Goal: Navigation & Orientation: Find specific page/section

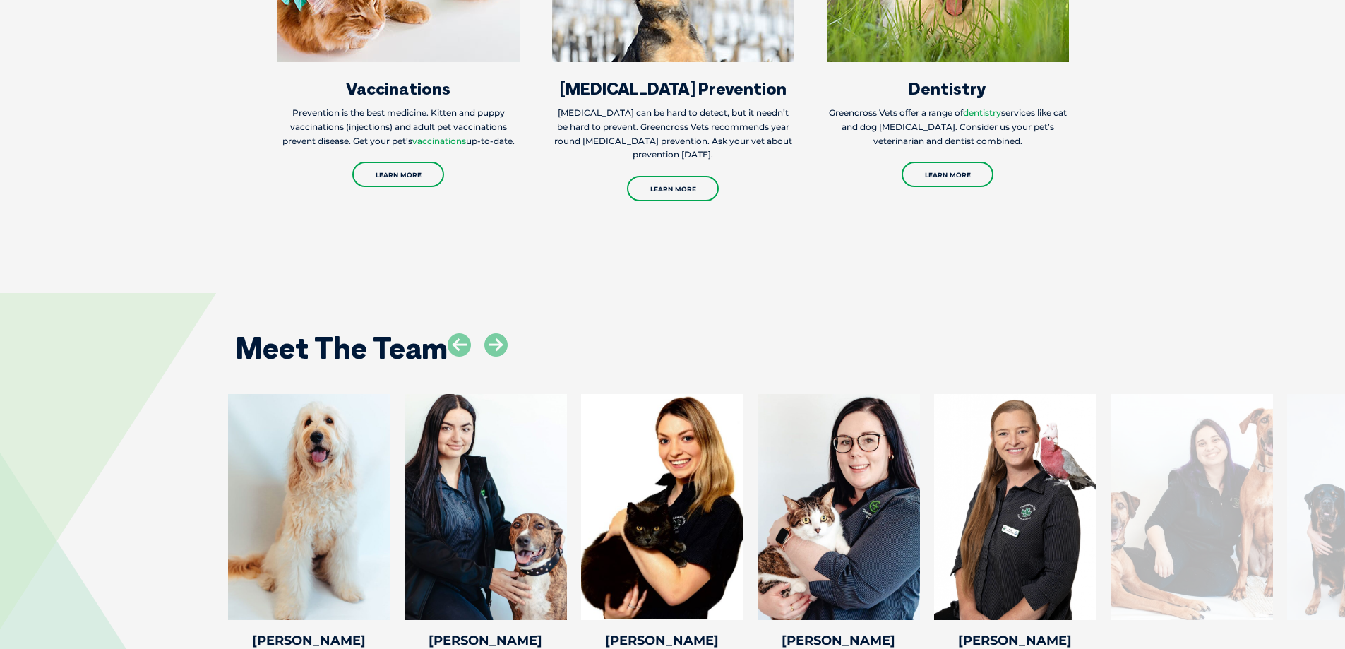
scroll to position [1977, 0]
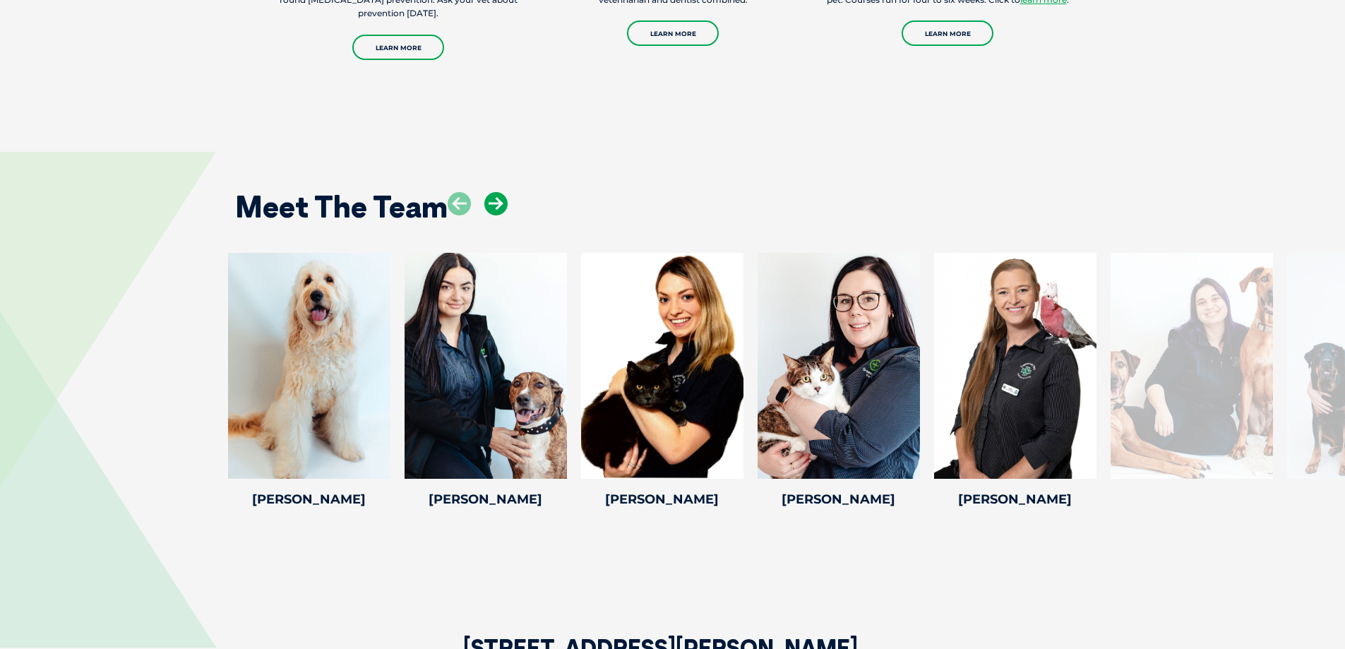
click at [502, 195] on icon at bounding box center [495, 203] width 23 height 23
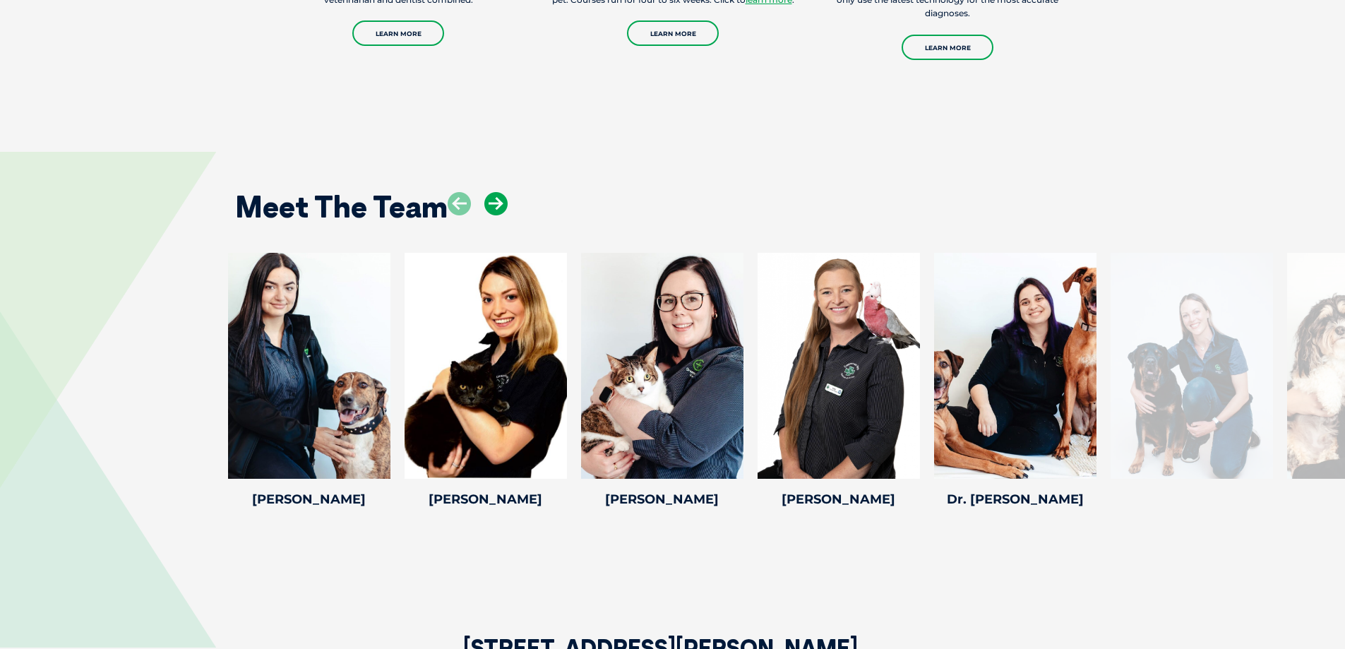
click at [500, 195] on icon at bounding box center [495, 203] width 23 height 23
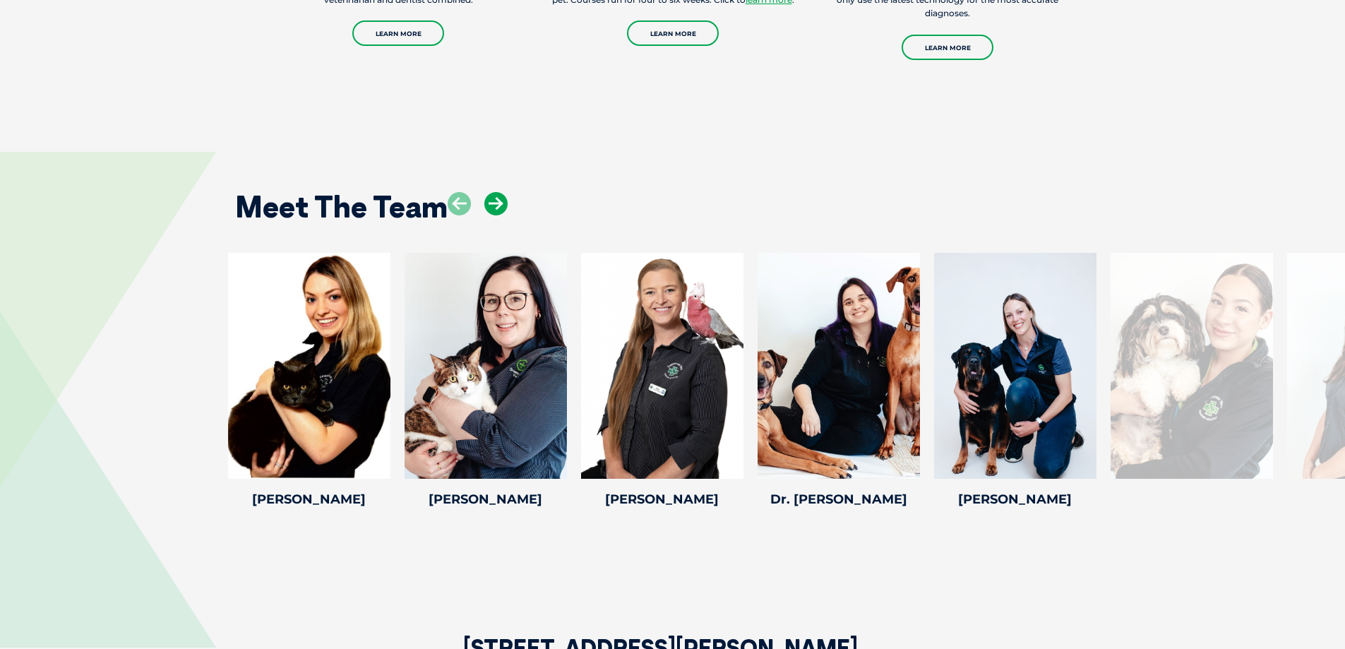
click at [500, 195] on icon at bounding box center [495, 203] width 23 height 23
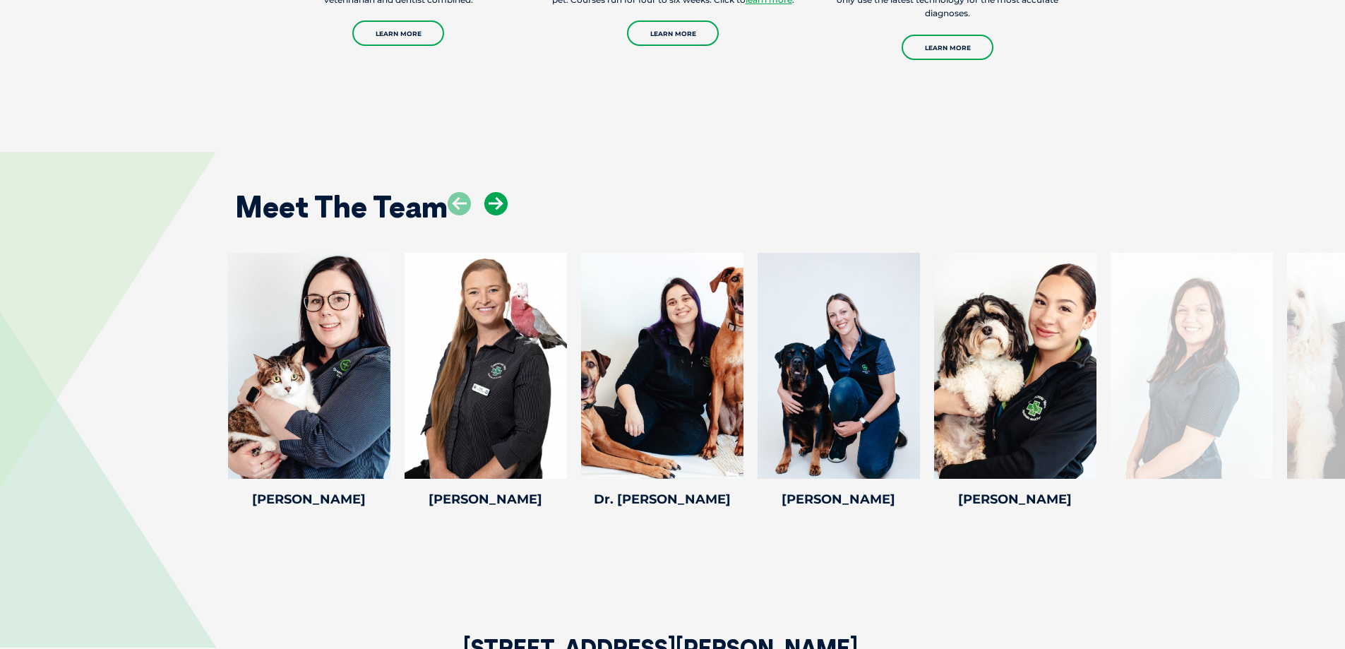
click at [500, 195] on icon at bounding box center [495, 203] width 23 height 23
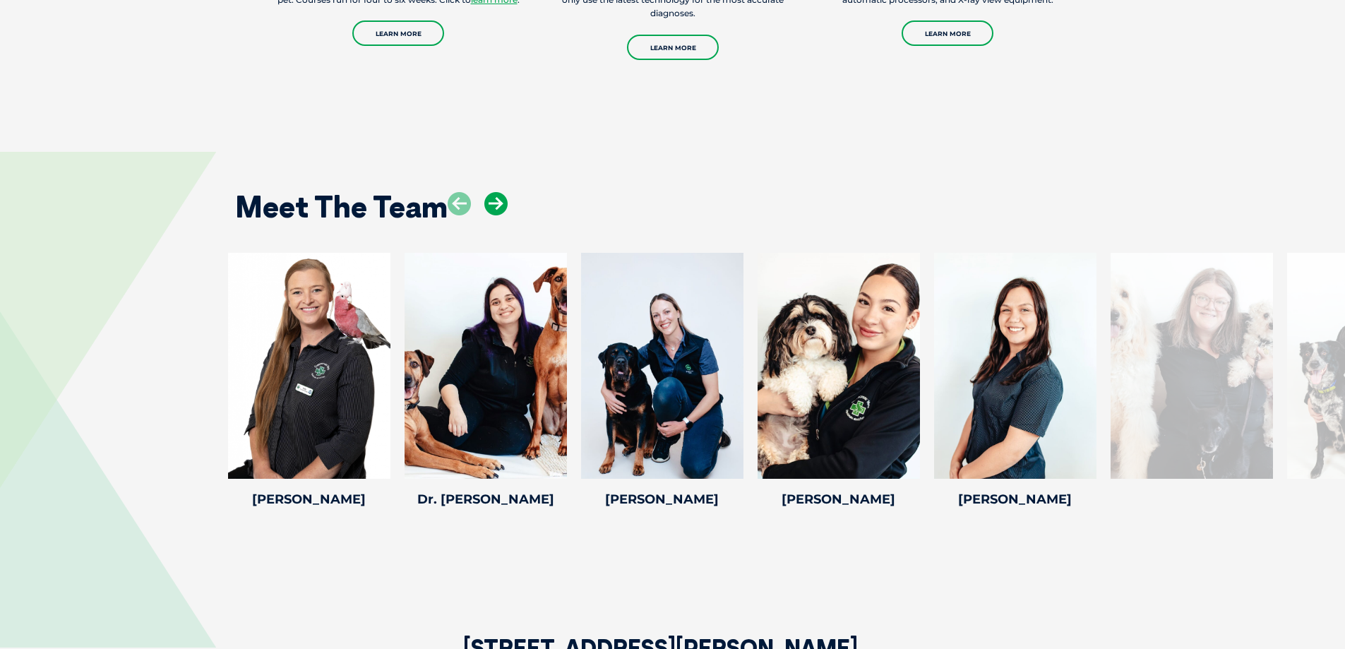
click at [500, 195] on icon at bounding box center [495, 203] width 23 height 23
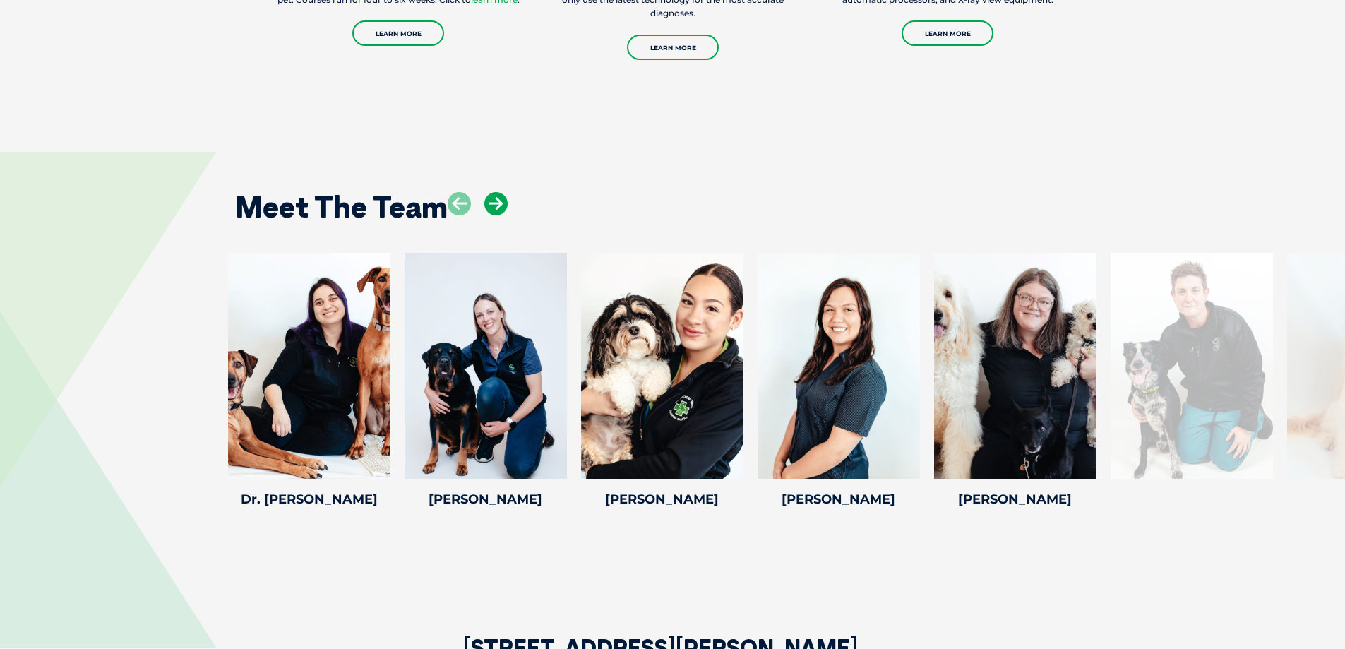
click at [500, 195] on icon at bounding box center [495, 203] width 23 height 23
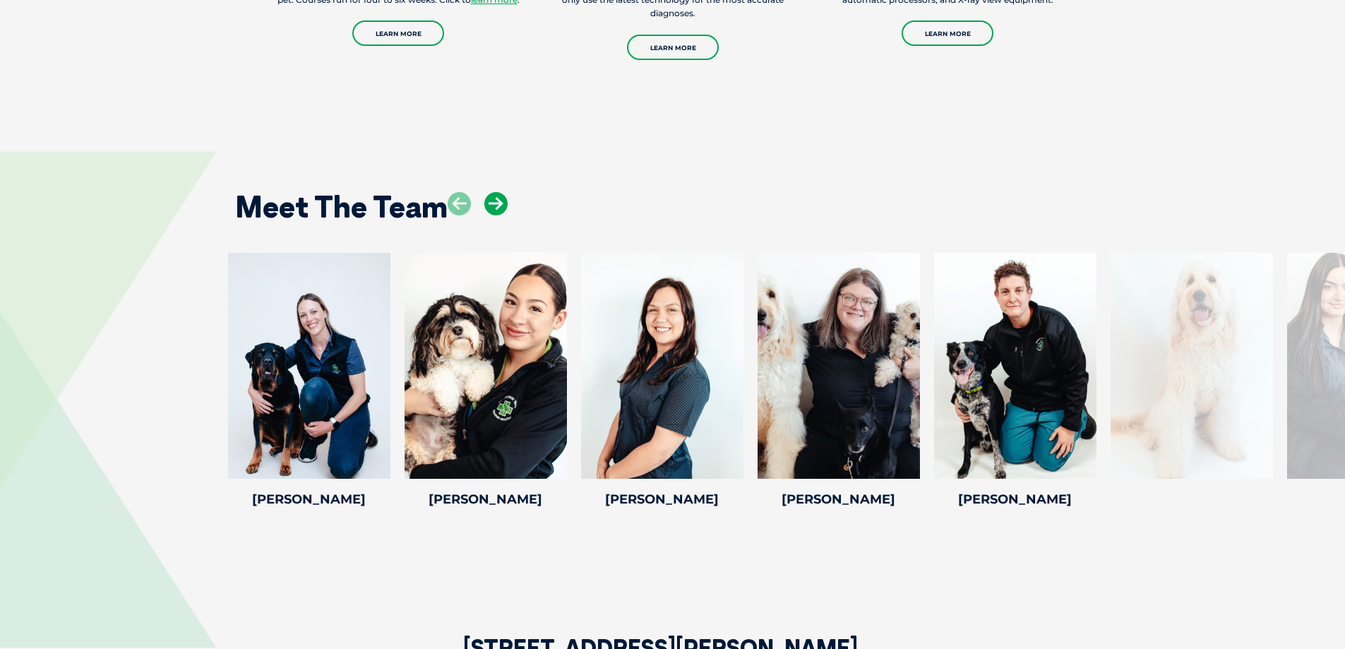
click at [500, 195] on icon at bounding box center [495, 203] width 23 height 23
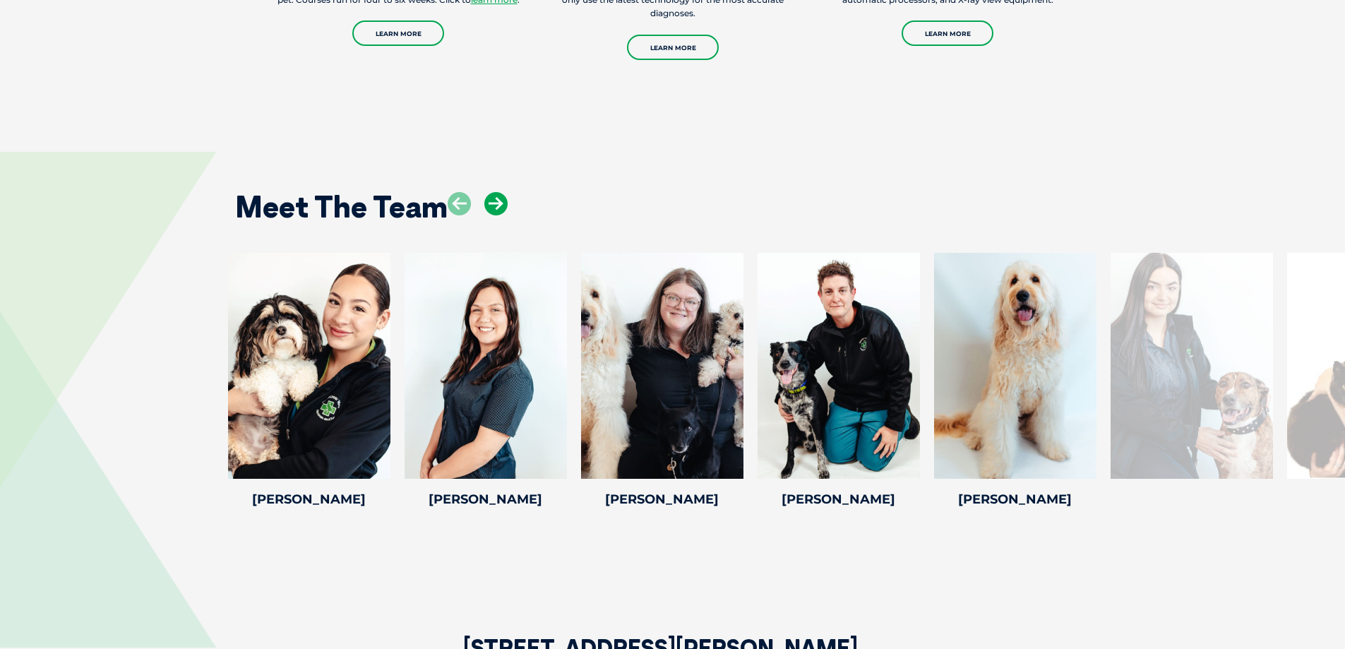
click at [500, 195] on icon at bounding box center [495, 203] width 23 height 23
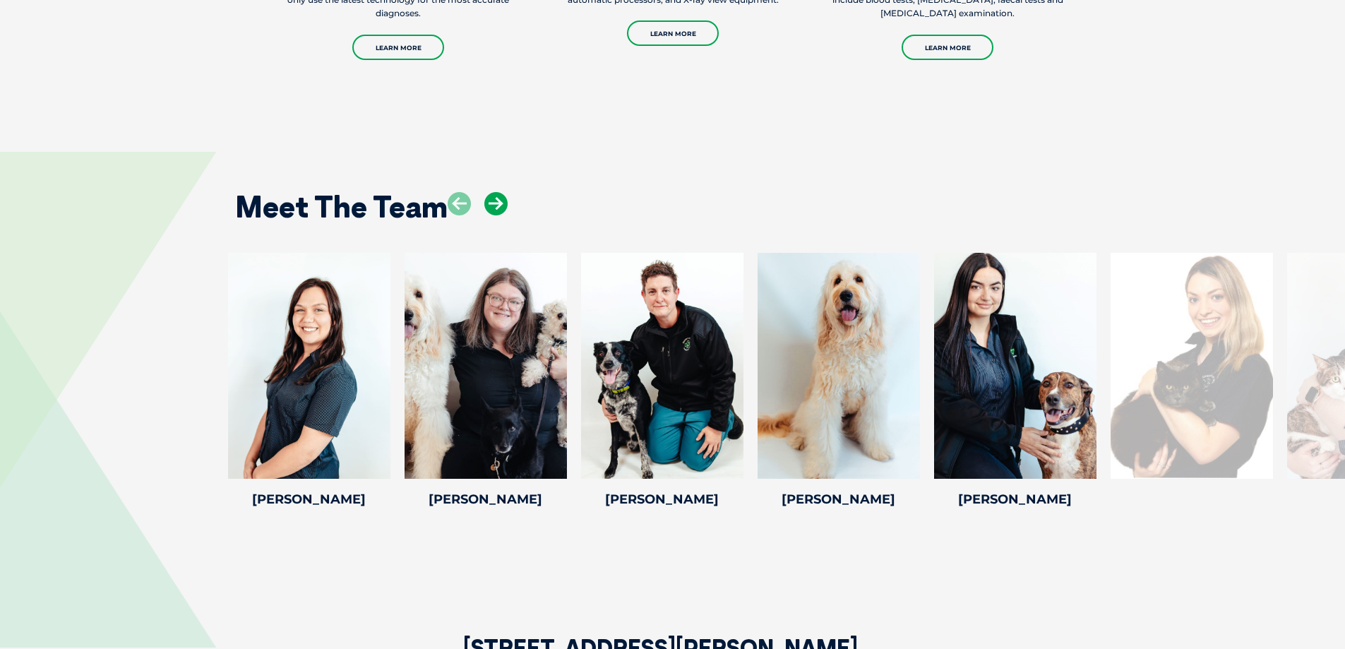
click at [500, 195] on icon at bounding box center [495, 203] width 23 height 23
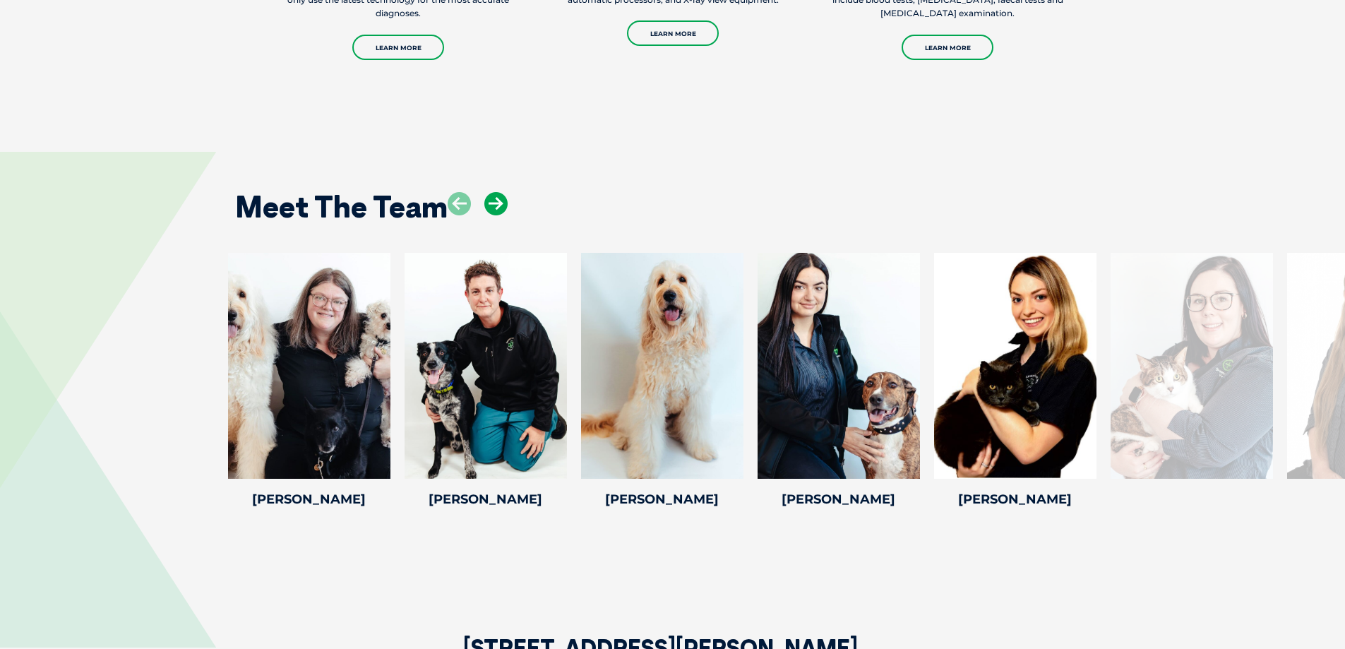
click at [500, 195] on icon at bounding box center [495, 203] width 23 height 23
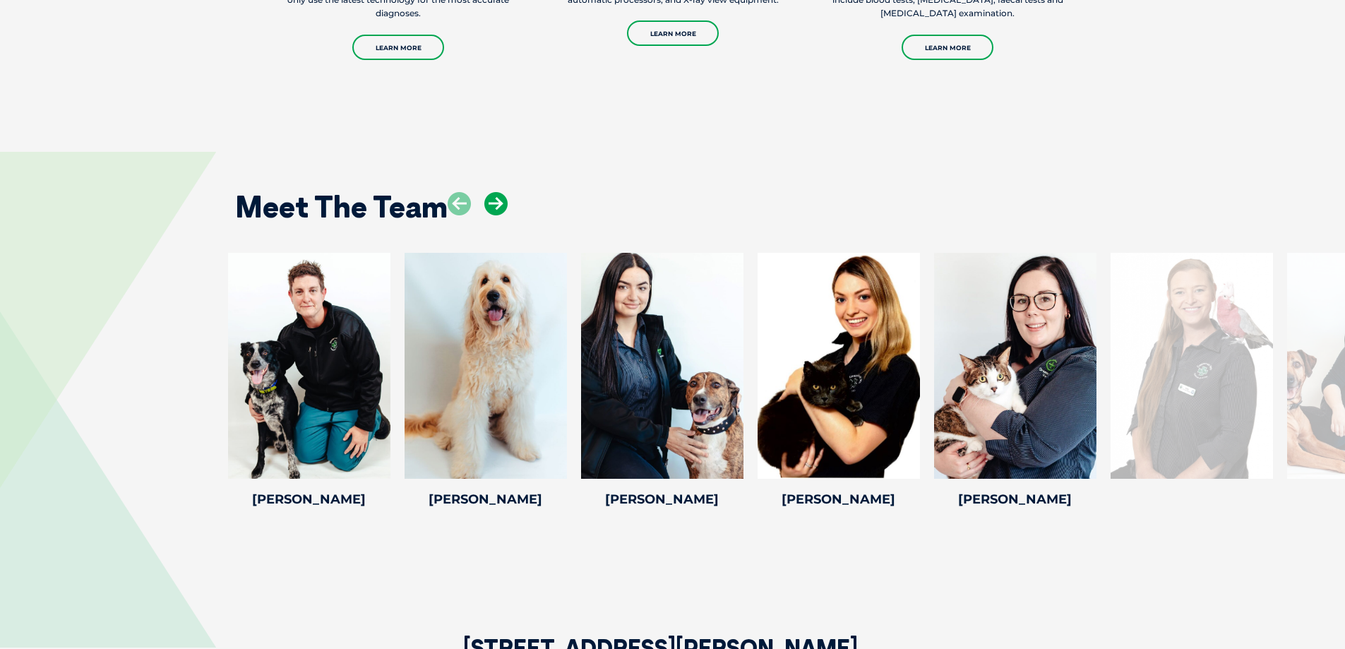
click at [500, 195] on icon at bounding box center [495, 203] width 23 height 23
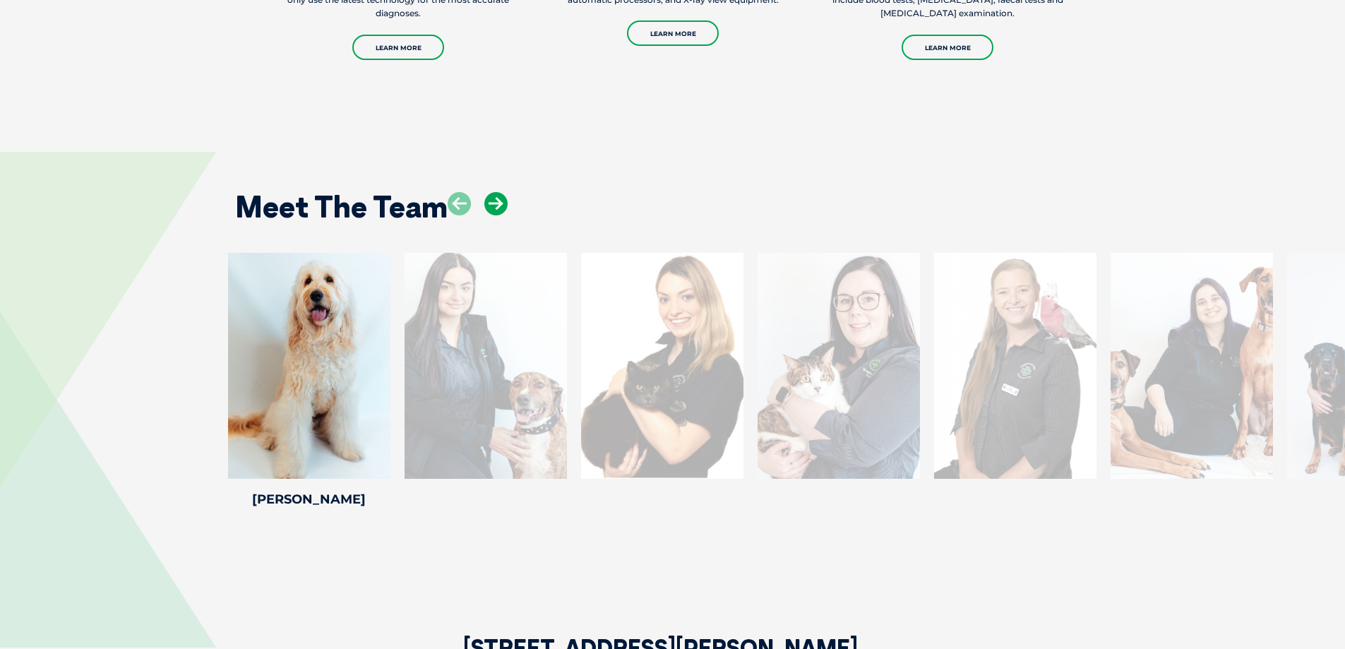
click at [500, 195] on icon at bounding box center [495, 203] width 23 height 23
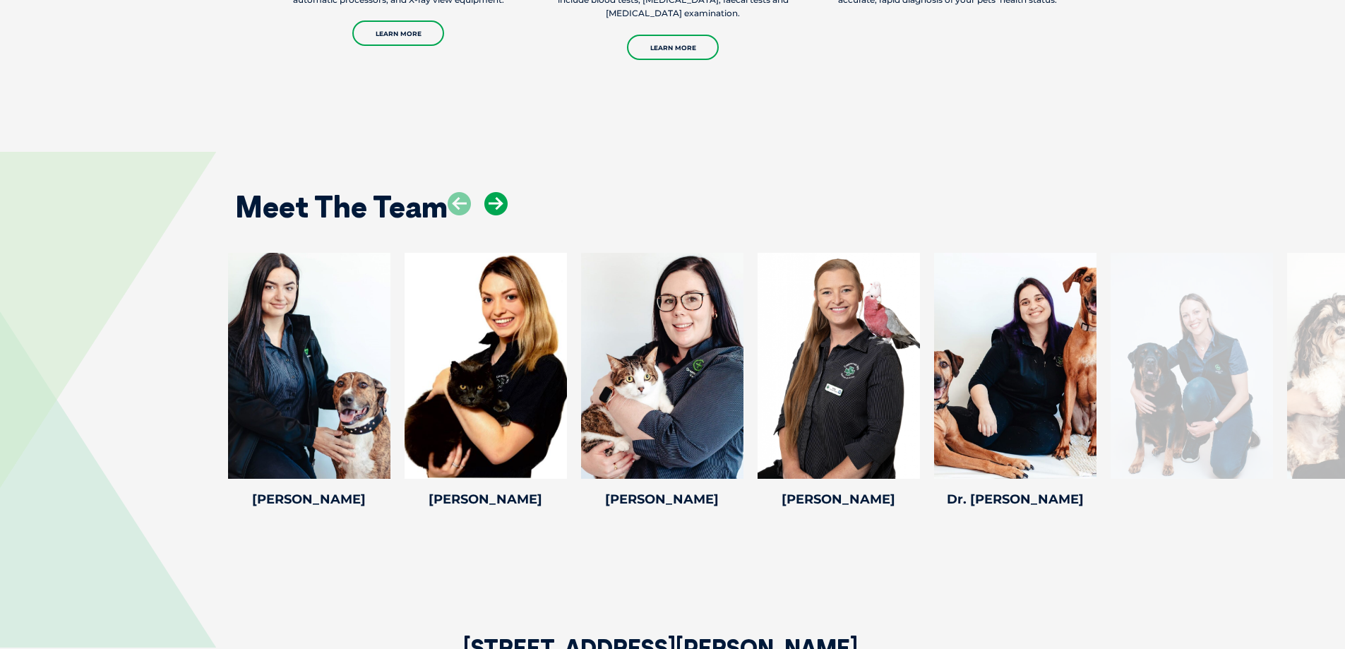
click at [500, 195] on icon at bounding box center [495, 203] width 23 height 23
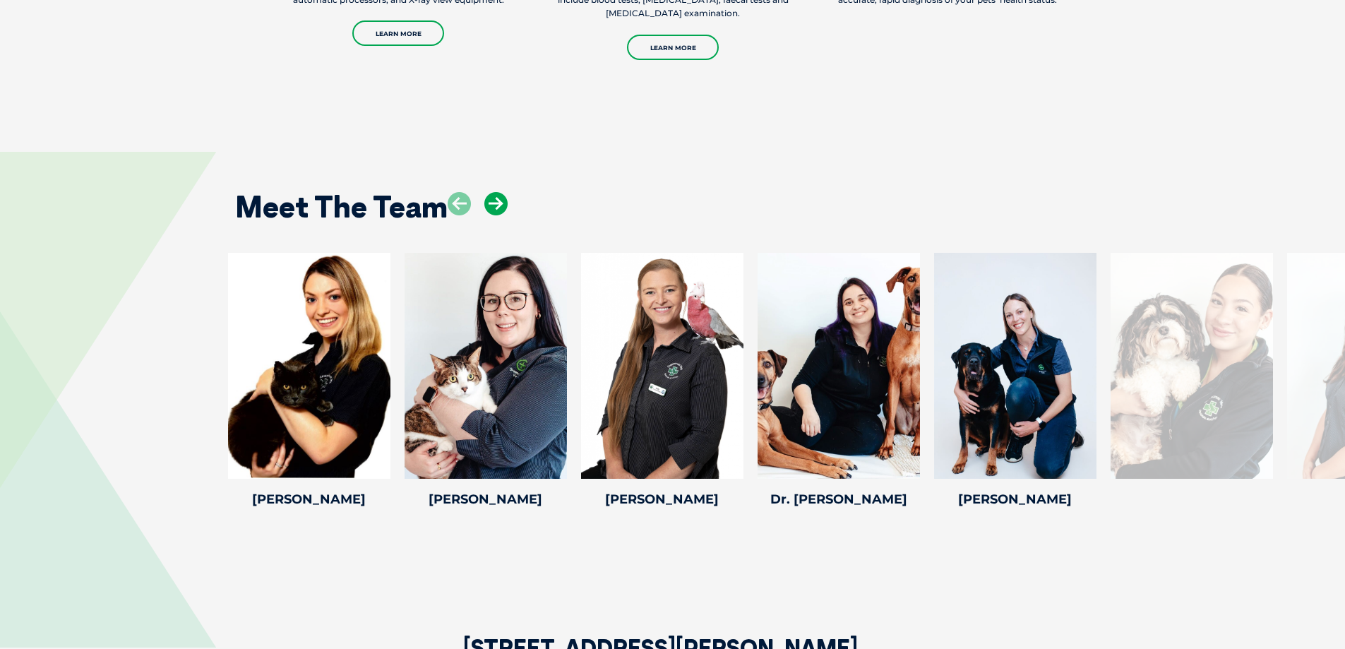
click at [500, 195] on icon at bounding box center [495, 203] width 23 height 23
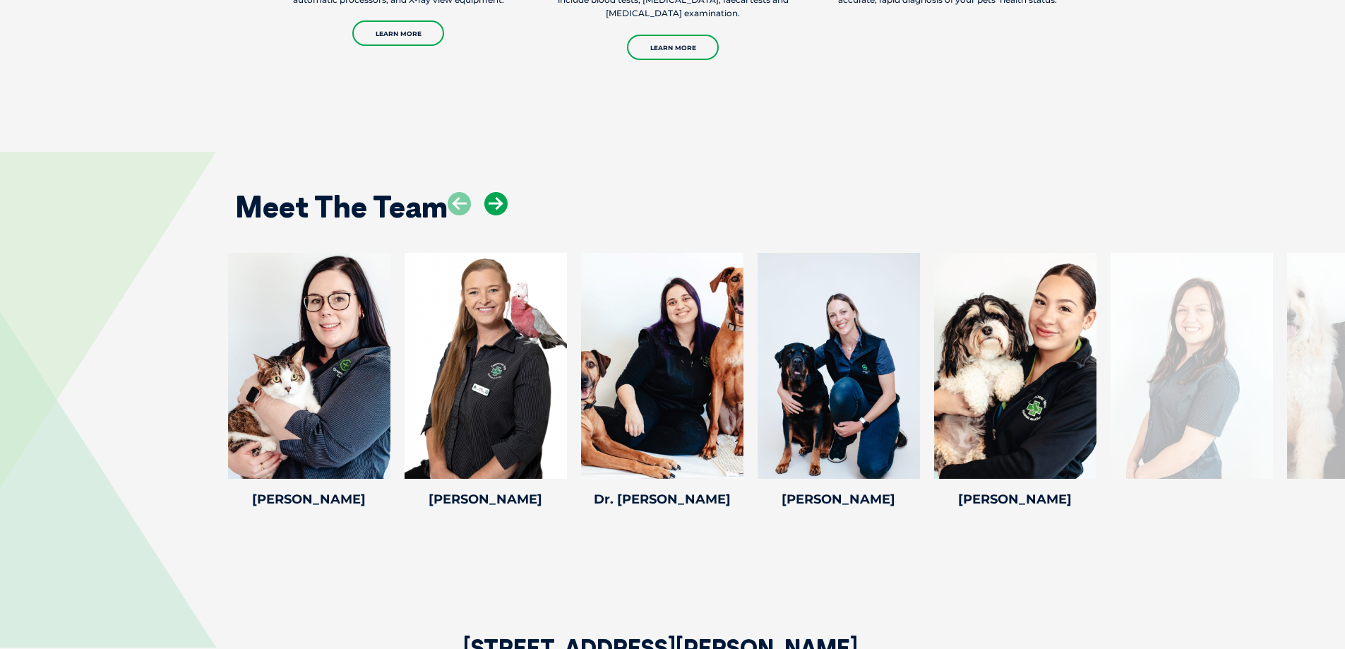
click at [500, 195] on icon at bounding box center [495, 203] width 23 height 23
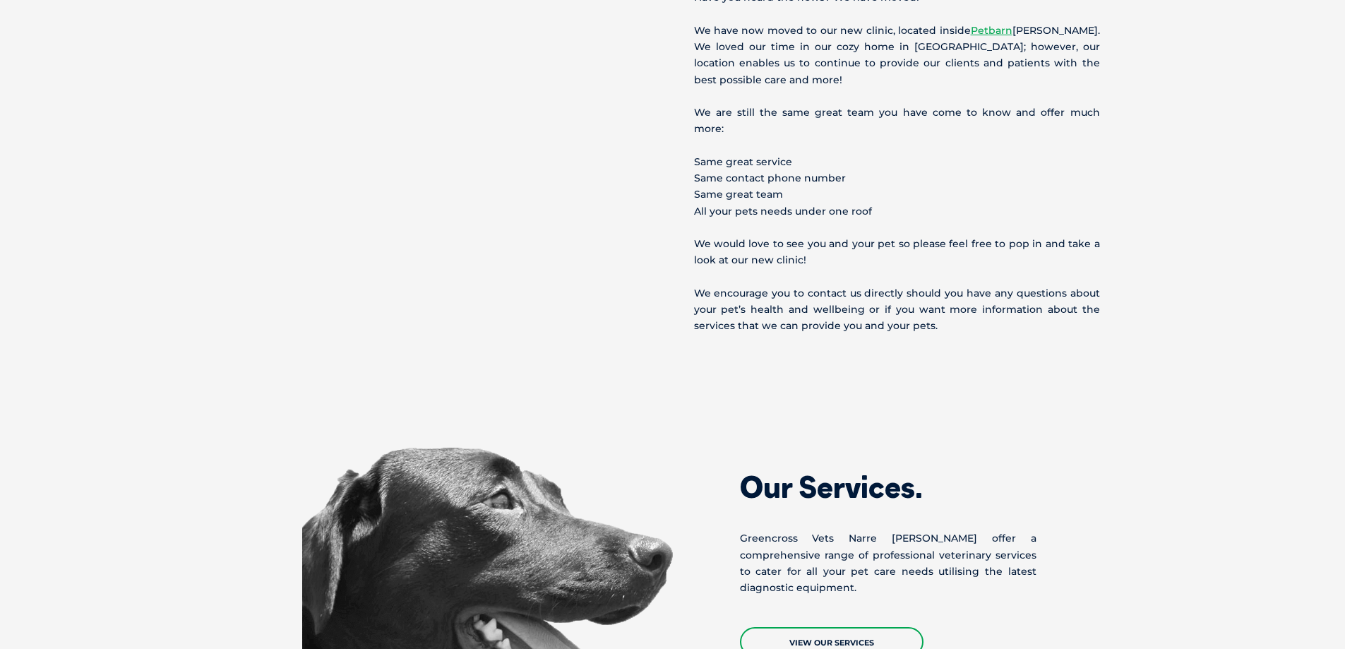
scroll to position [494, 0]
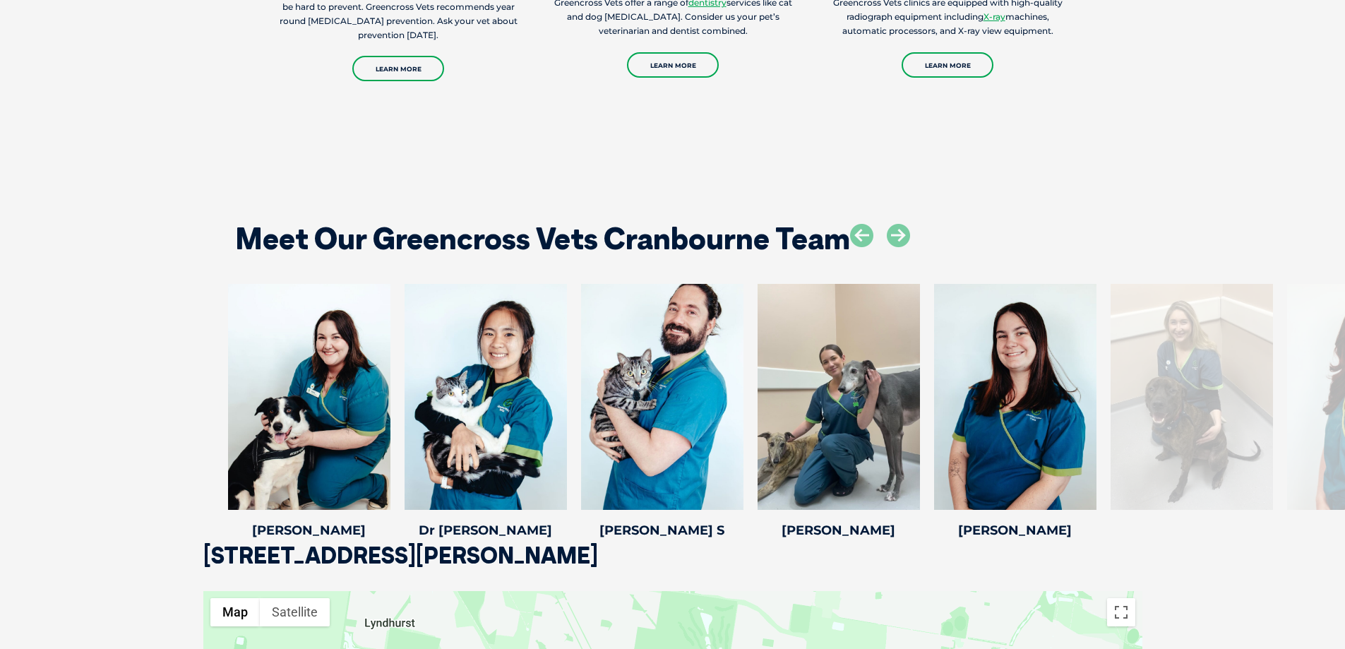
scroll to position [1835, 0]
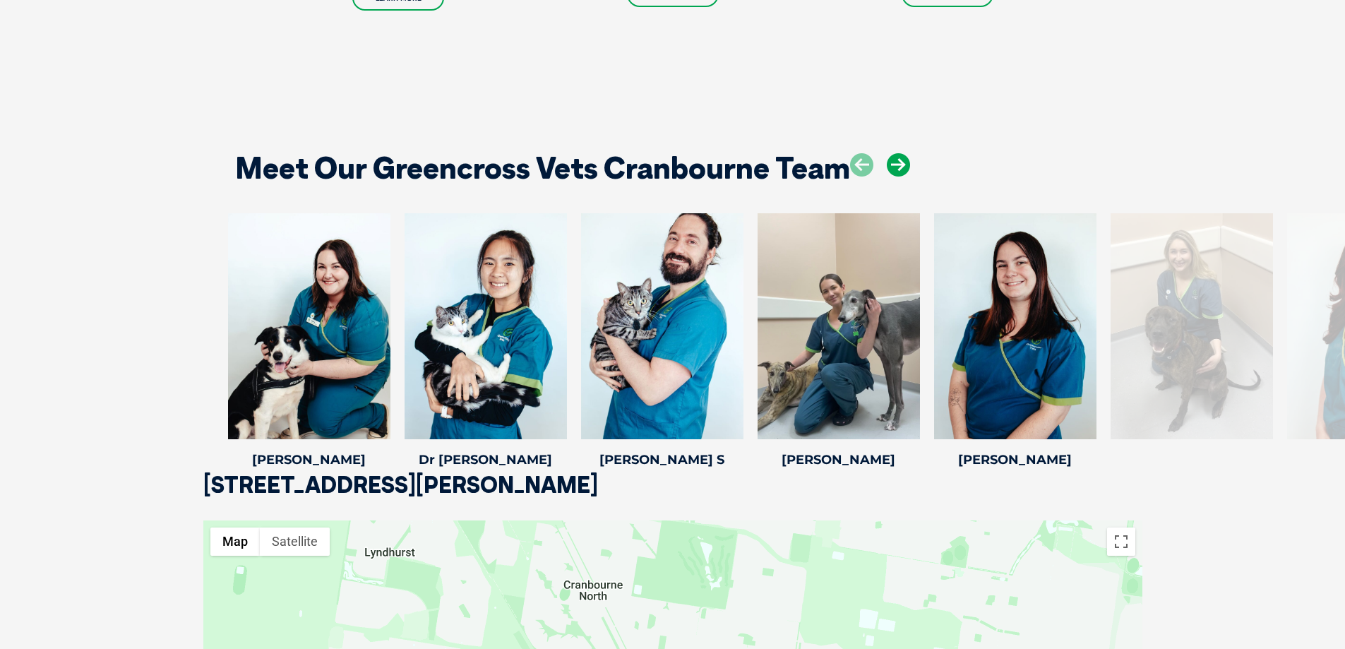
click at [897, 153] on icon at bounding box center [898, 164] width 23 height 23
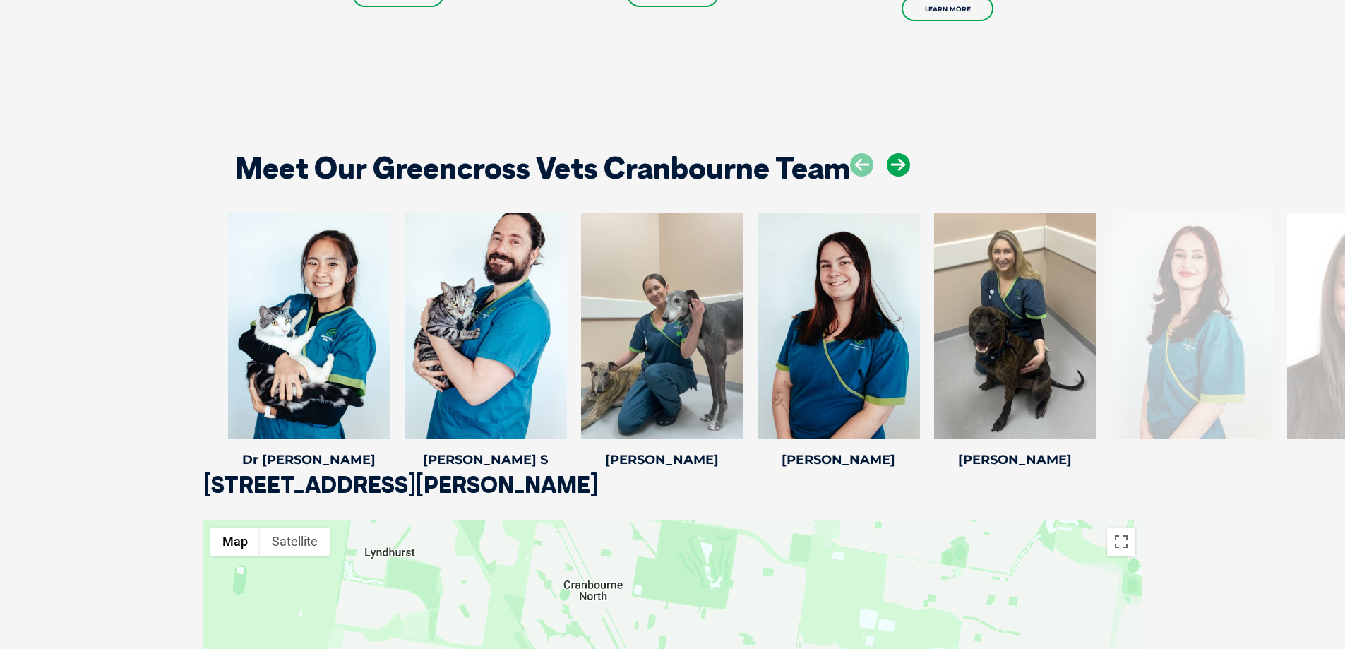
click at [897, 153] on icon at bounding box center [898, 164] width 23 height 23
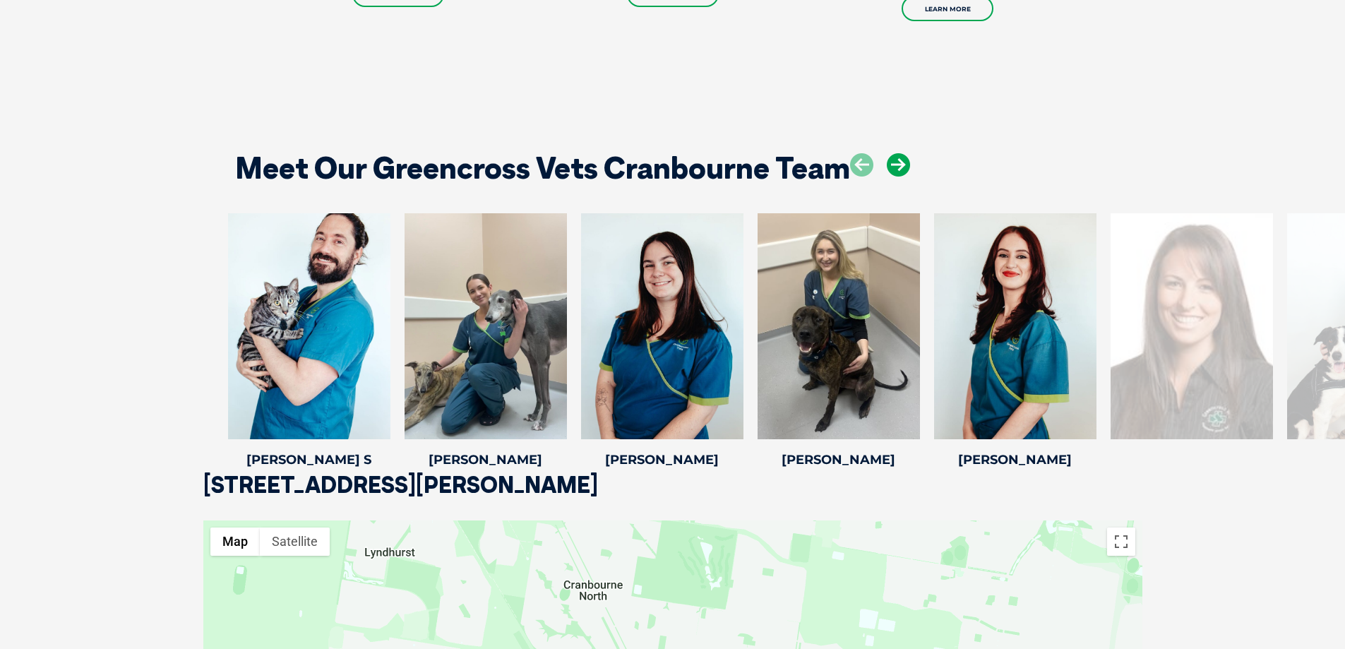
click at [897, 153] on icon at bounding box center [898, 164] width 23 height 23
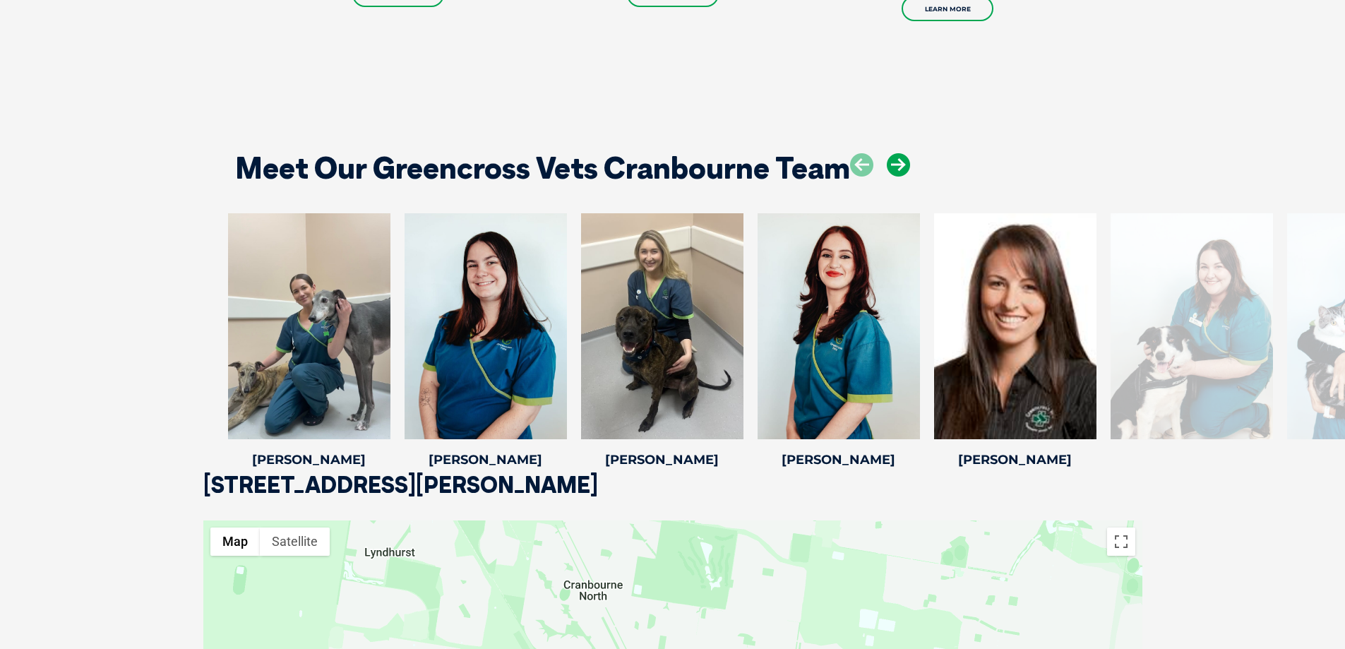
click at [897, 153] on icon at bounding box center [898, 164] width 23 height 23
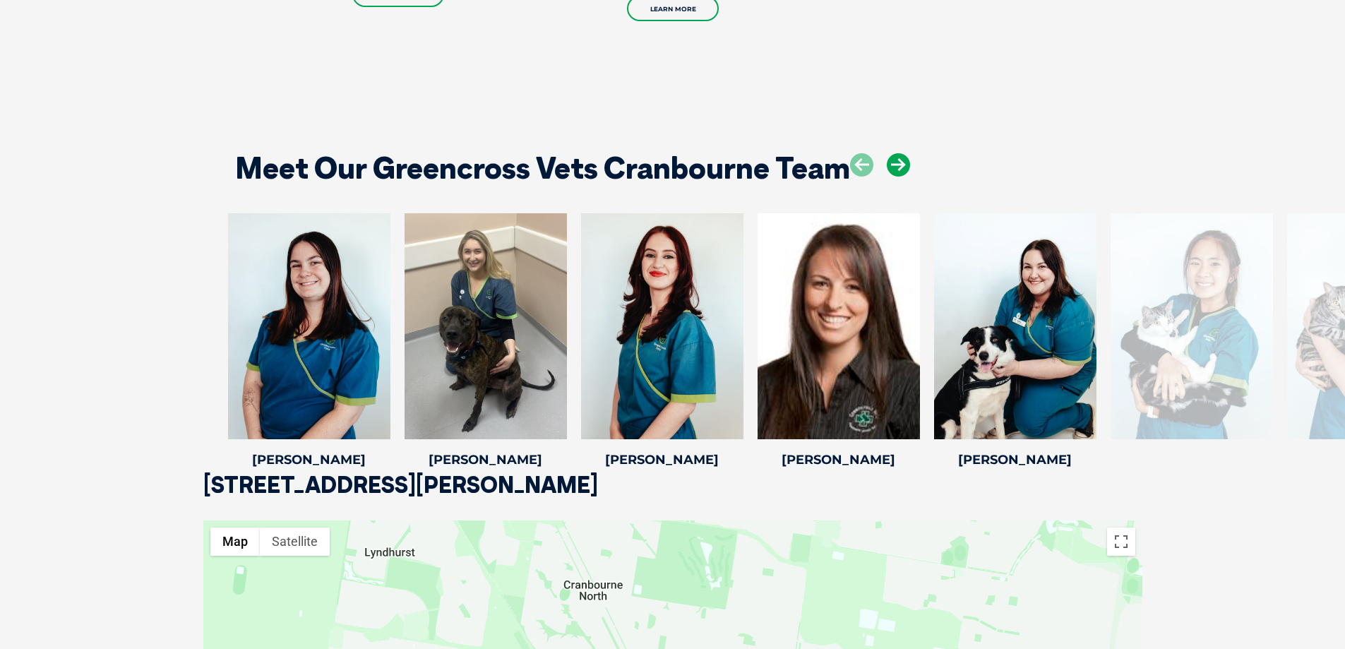
click at [897, 153] on icon at bounding box center [898, 164] width 23 height 23
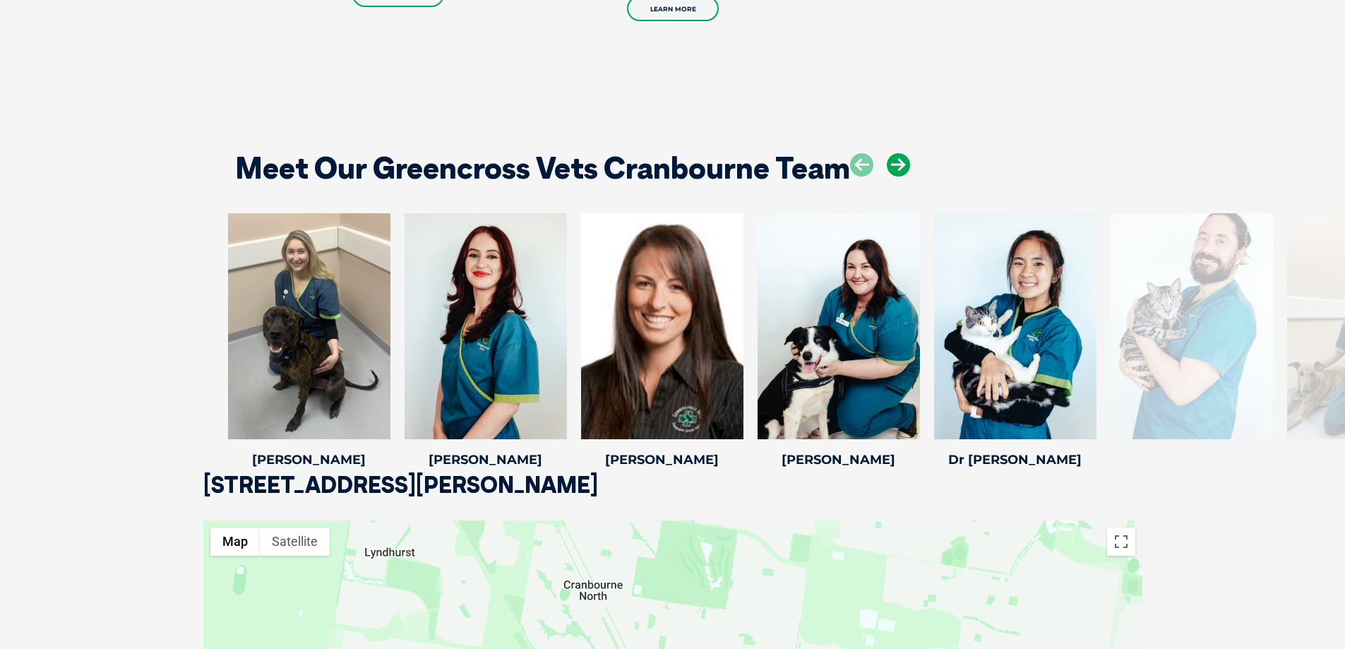
click at [897, 153] on icon at bounding box center [898, 164] width 23 height 23
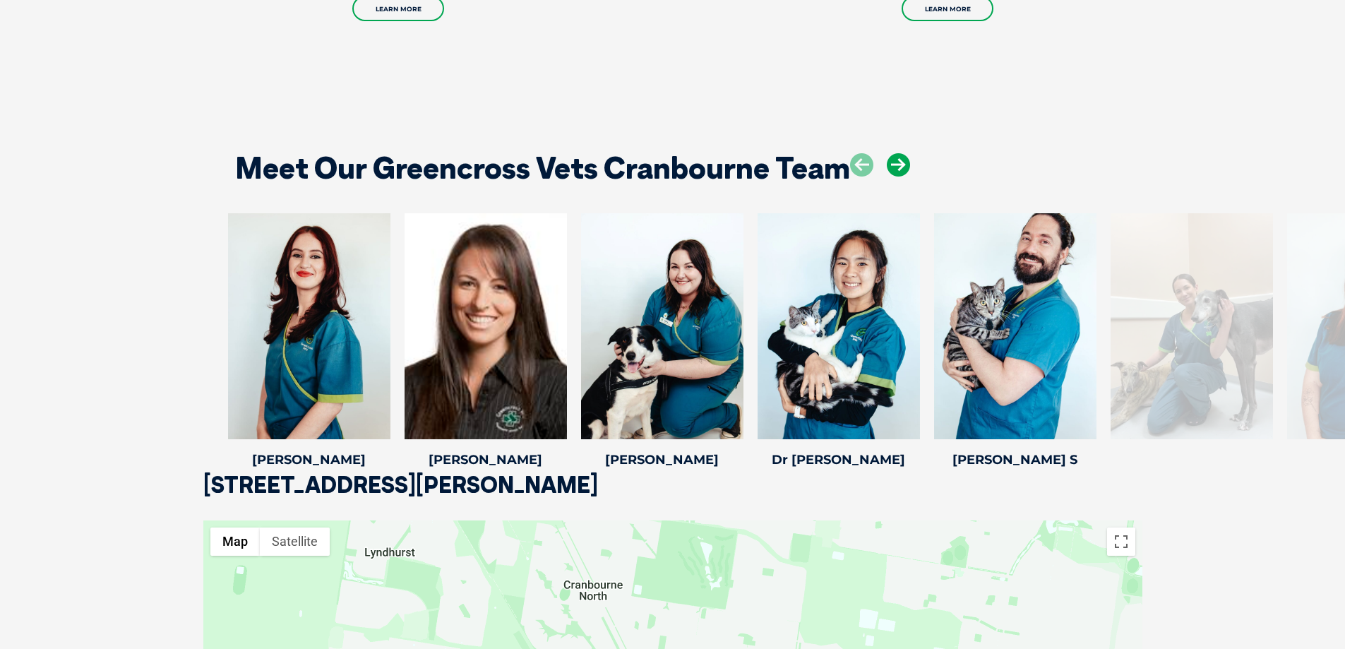
click at [897, 153] on icon at bounding box center [898, 164] width 23 height 23
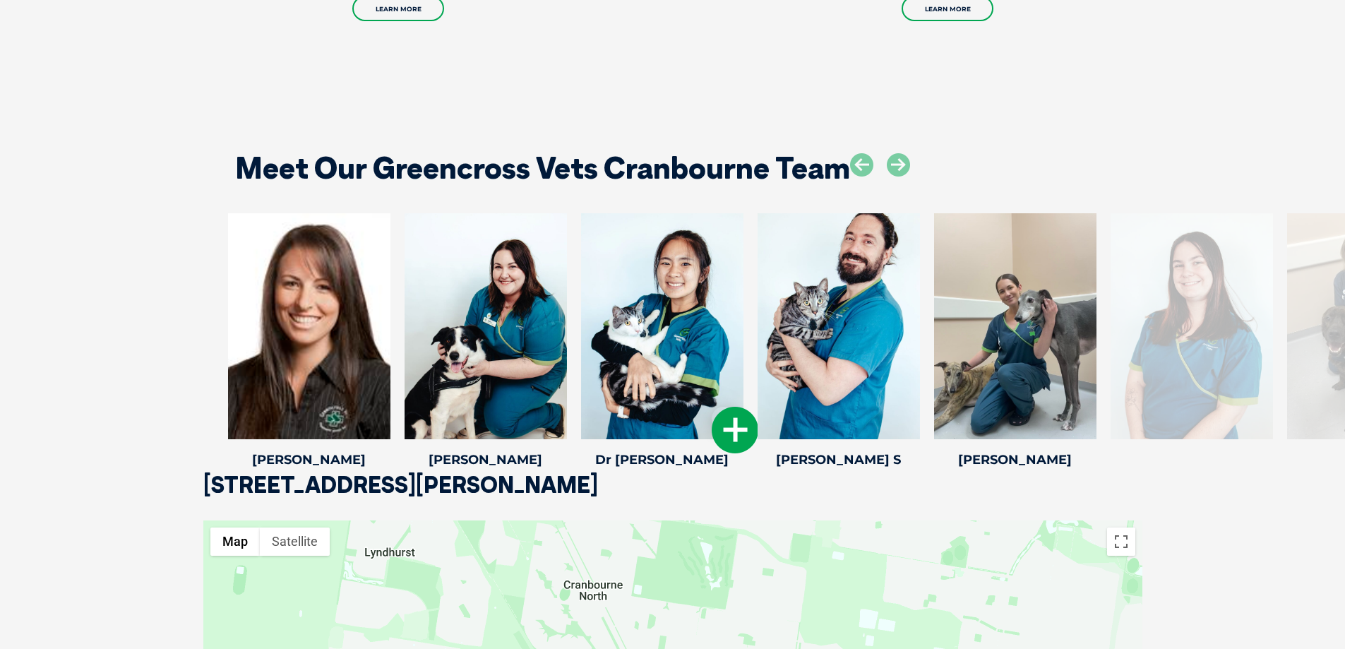
click at [702, 328] on div at bounding box center [662, 326] width 162 height 226
click at [729, 422] on icon at bounding box center [735, 430] width 47 height 47
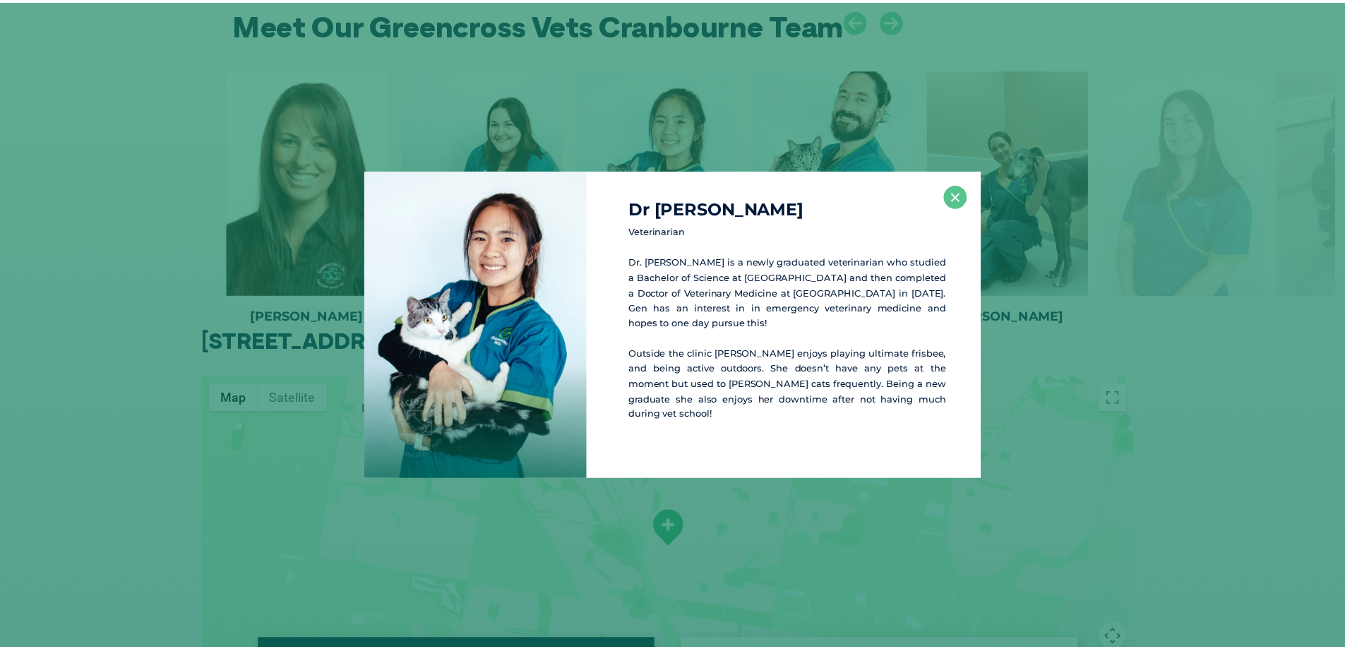
scroll to position [1982, 0]
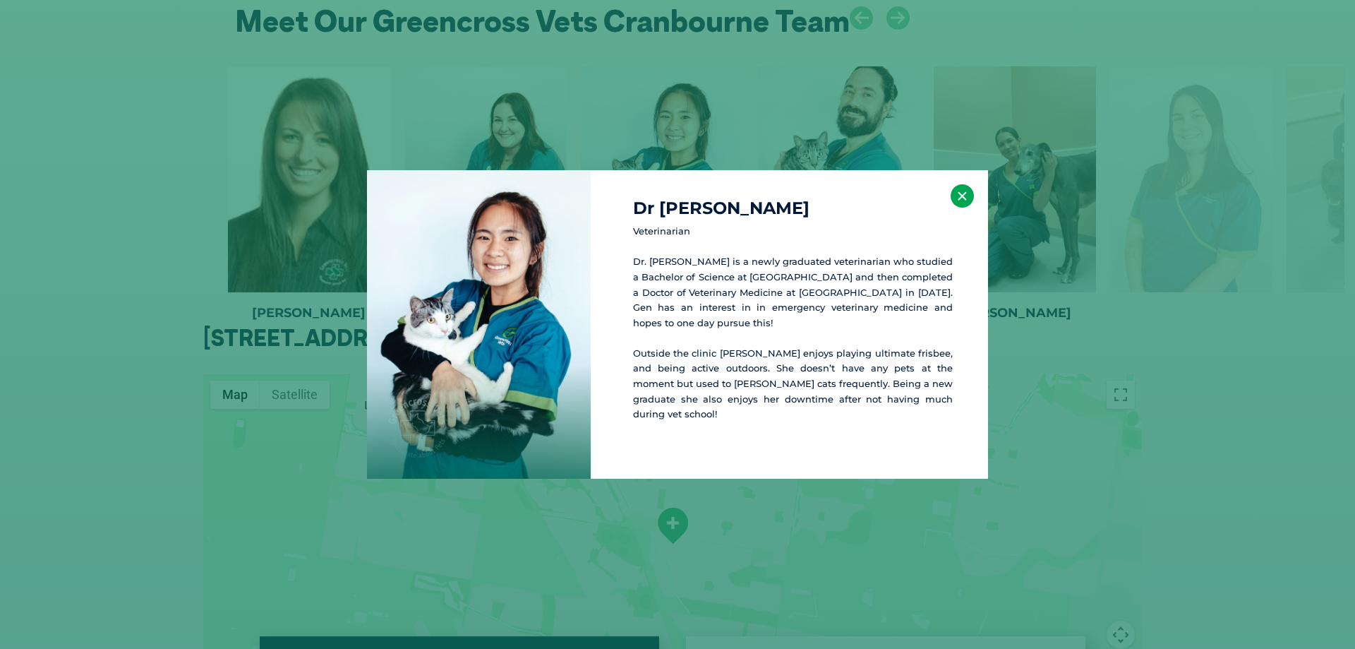
click at [971, 205] on button "×" at bounding box center [962, 195] width 23 height 23
